Goal: Transaction & Acquisition: Subscribe to service/newsletter

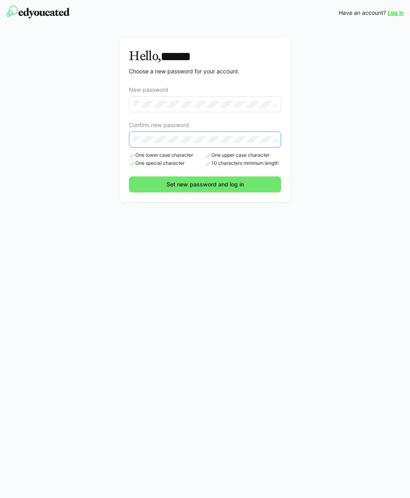
click at [210, 187] on span "Set new password and log in" at bounding box center [206, 184] width 80 height 8
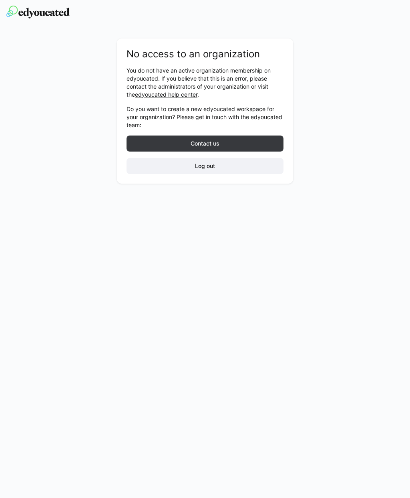
click at [263, 150] on span "Contact us" at bounding box center [205, 143] width 157 height 16
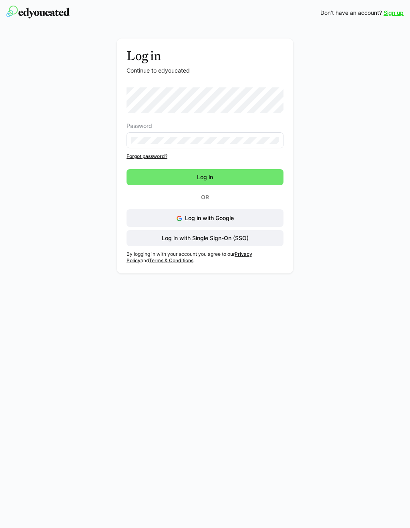
click at [393, 15] on link "Sign up" at bounding box center [394, 13] width 20 height 8
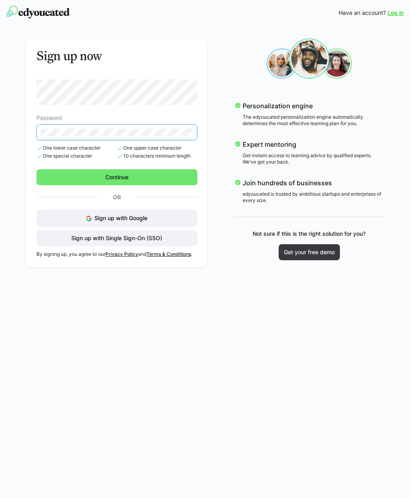
click at [158, 180] on span "Continue" at bounding box center [116, 177] width 161 height 16
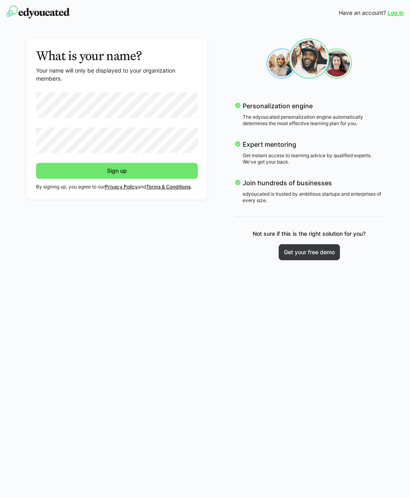
click at [139, 172] on span "Sign up" at bounding box center [117, 171] width 162 height 16
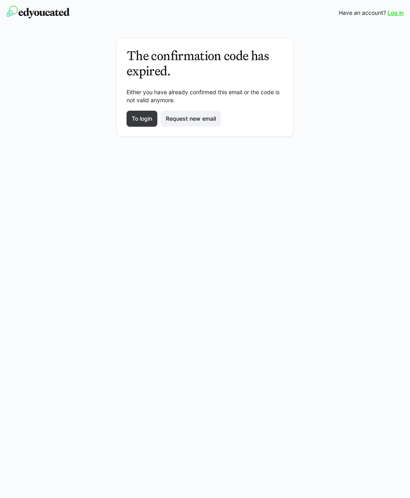
click at [200, 116] on span "Request new email" at bounding box center [191, 119] width 53 height 8
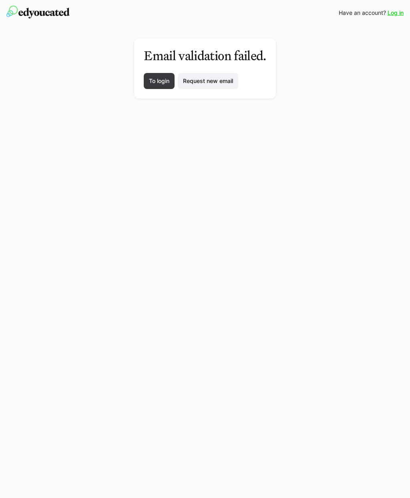
click at [221, 82] on span "Request new email" at bounding box center [208, 81] width 53 height 8
